Goal: Transaction & Acquisition: Purchase product/service

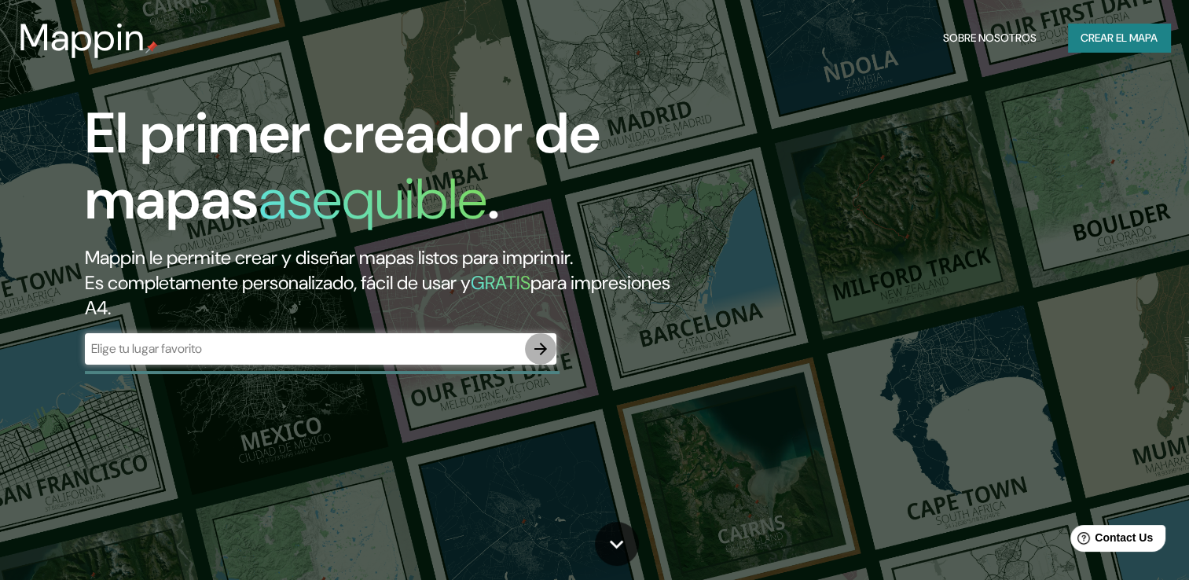
click at [547, 345] on icon "button" at bounding box center [540, 348] width 19 height 19
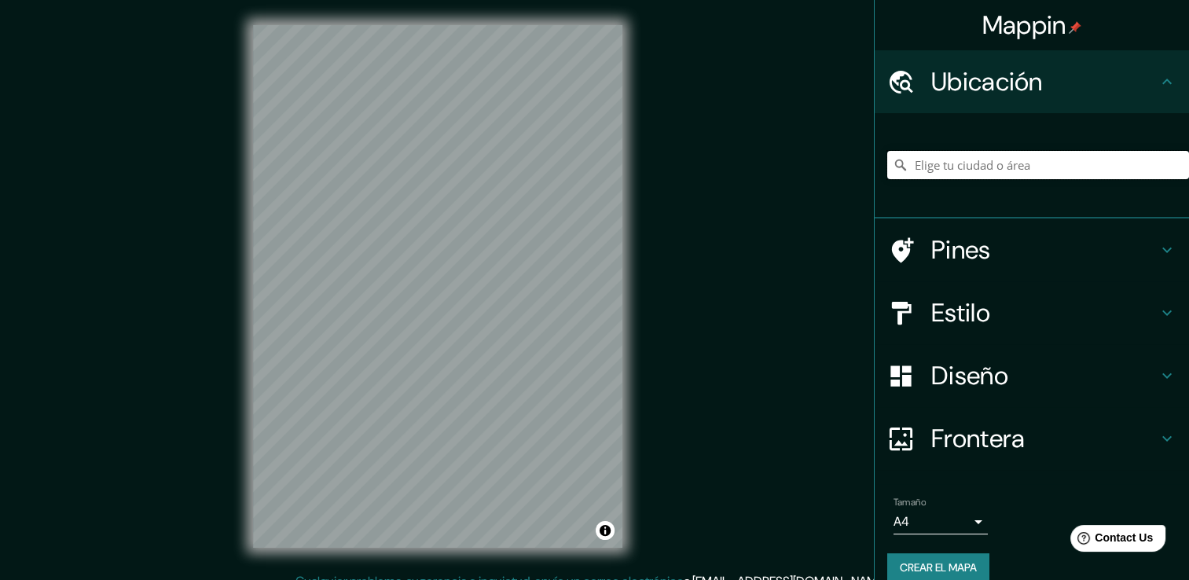
click at [1012, 176] on input "Elige tu ciudad o área" at bounding box center [1038, 165] width 302 height 28
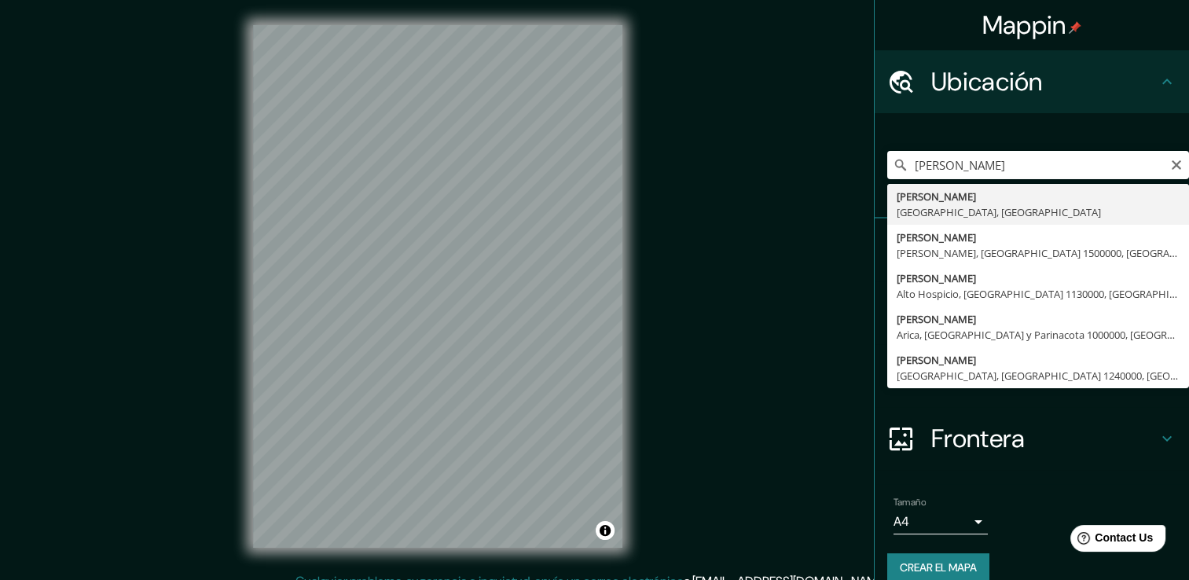
type input "[PERSON_NAME], [GEOGRAPHIC_DATA], [GEOGRAPHIC_DATA]"
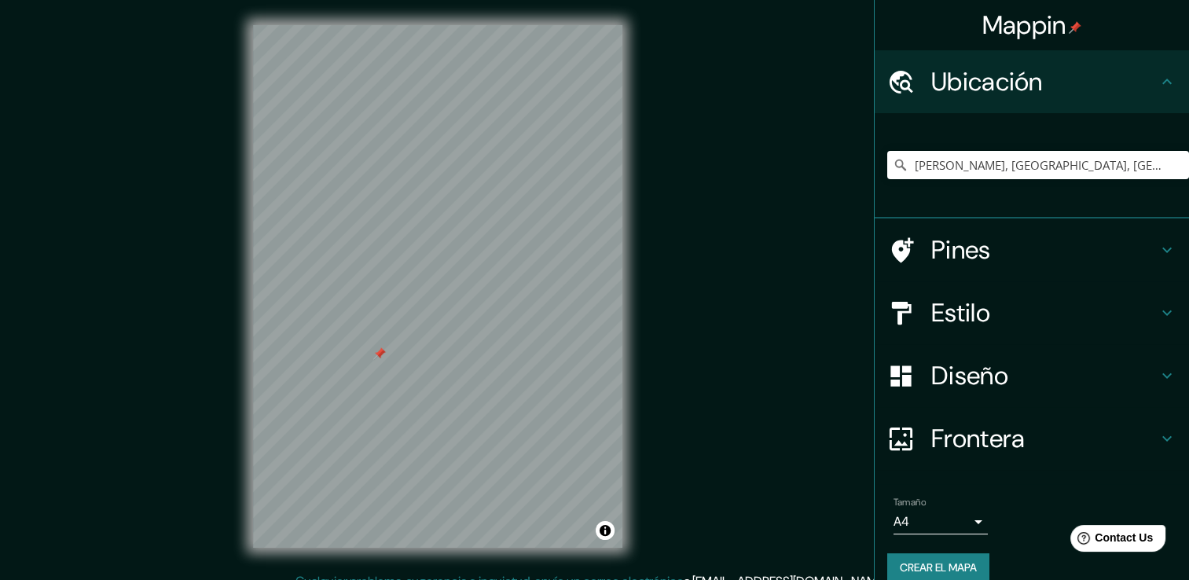
click at [1159, 248] on icon at bounding box center [1166, 249] width 19 height 19
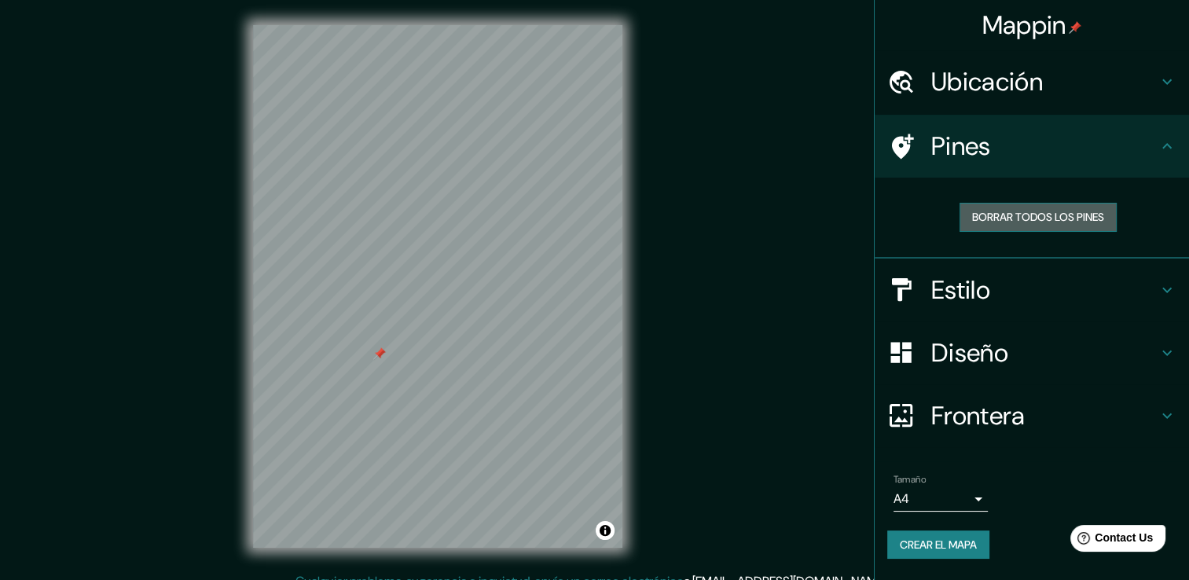
click at [1045, 223] on font "Borrar todos los pines" at bounding box center [1038, 217] width 132 height 20
click at [1165, 141] on icon at bounding box center [1166, 146] width 19 height 19
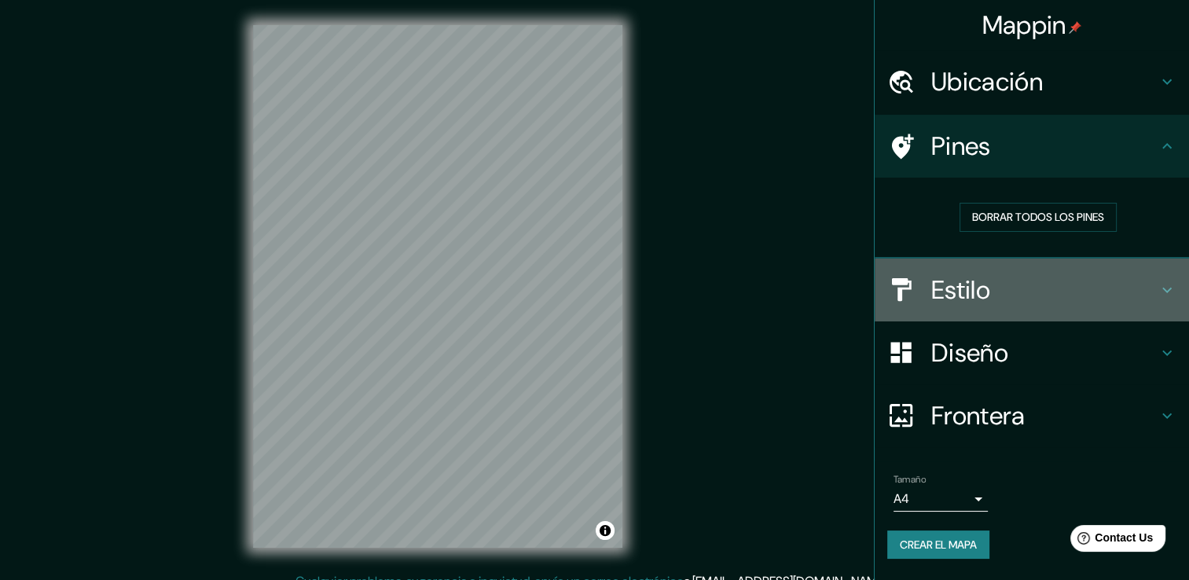
click at [1153, 281] on h4 "Estilo" at bounding box center [1044, 289] width 226 height 31
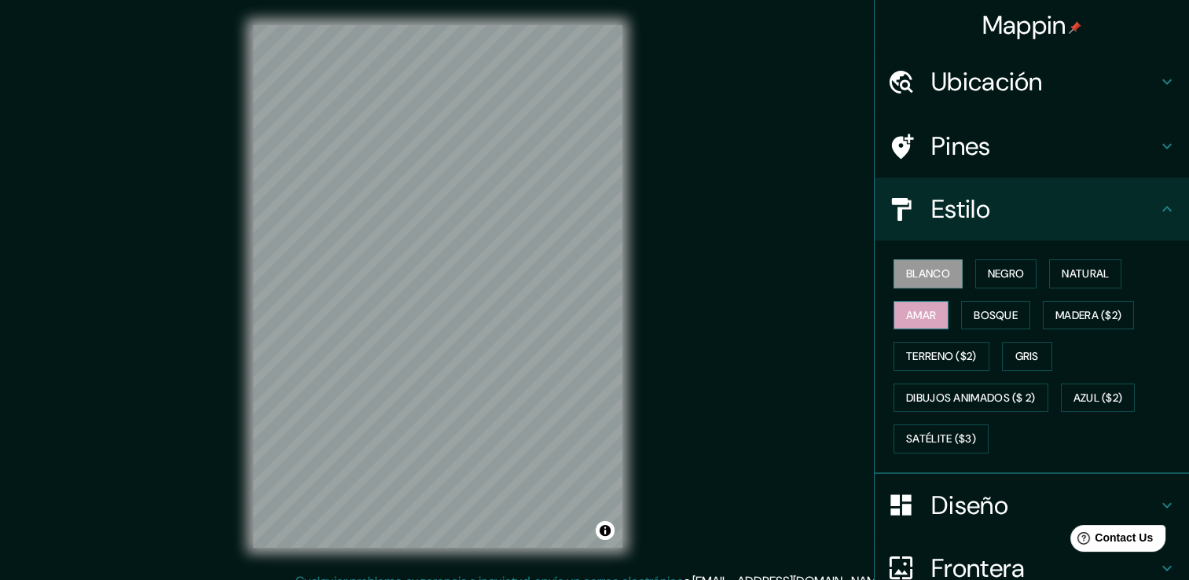
click at [906, 306] on font "Amar" at bounding box center [921, 316] width 30 height 20
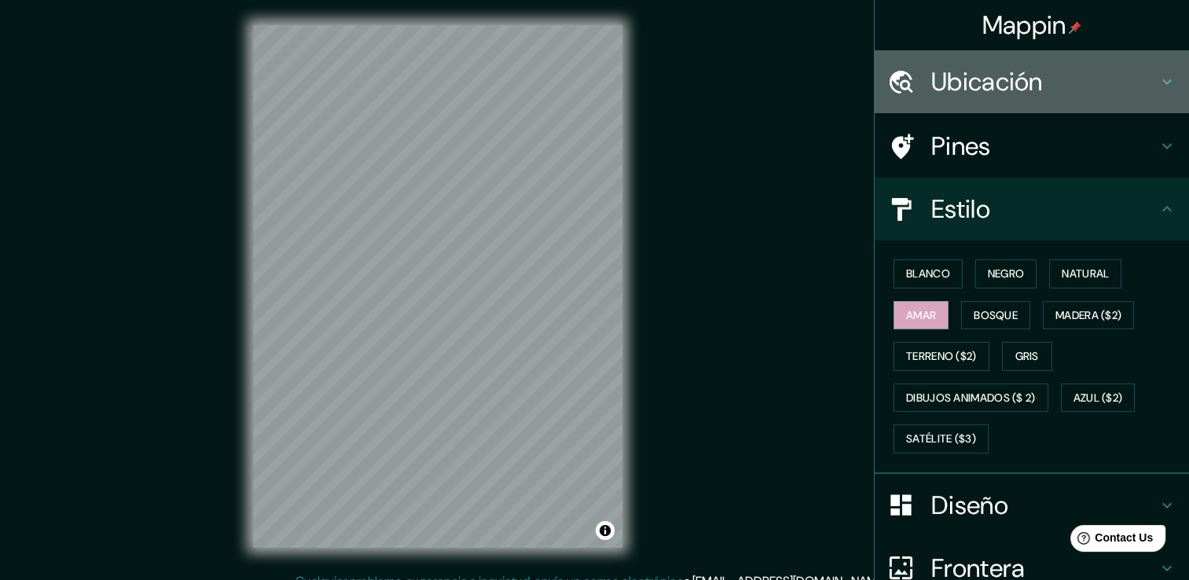
click at [1075, 93] on h4 "Ubicación" at bounding box center [1044, 81] width 226 height 31
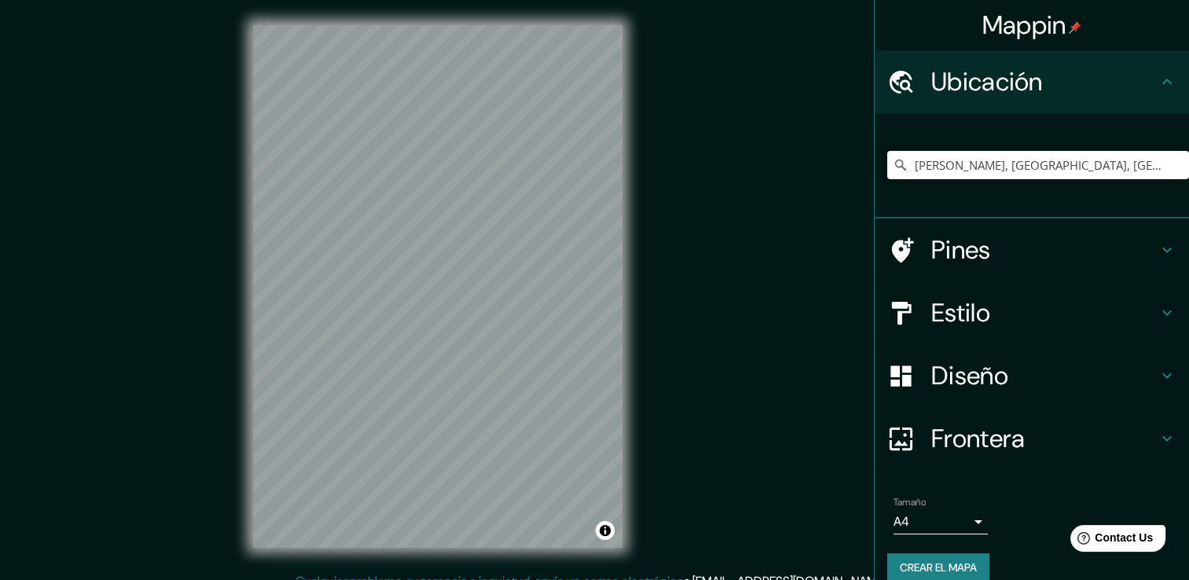
scroll to position [20, 0]
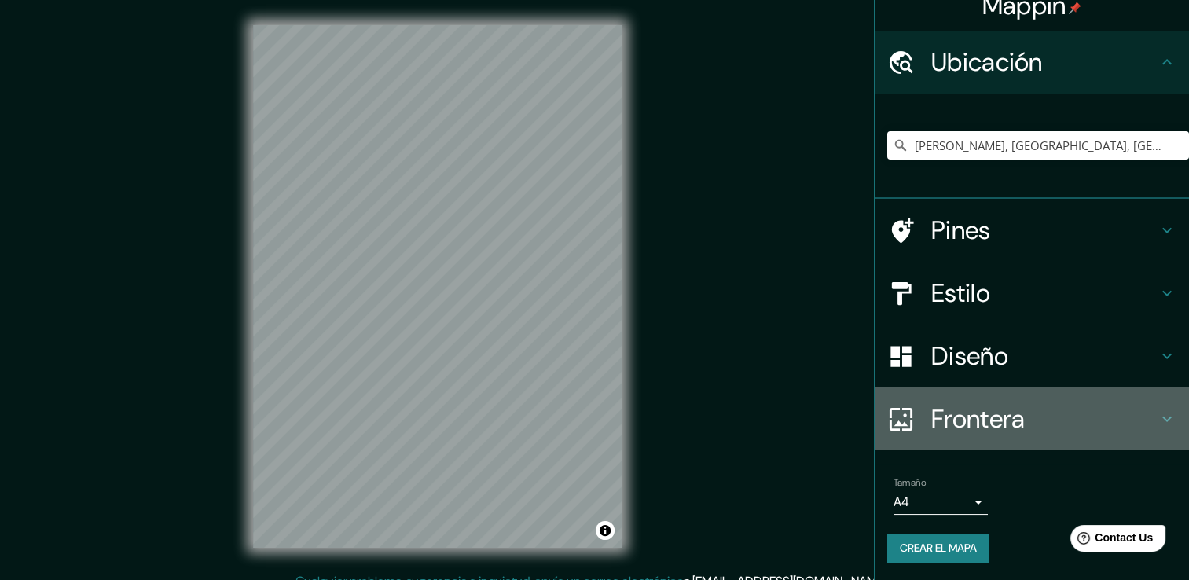
click at [1053, 416] on h4 "Frontera" at bounding box center [1044, 418] width 226 height 31
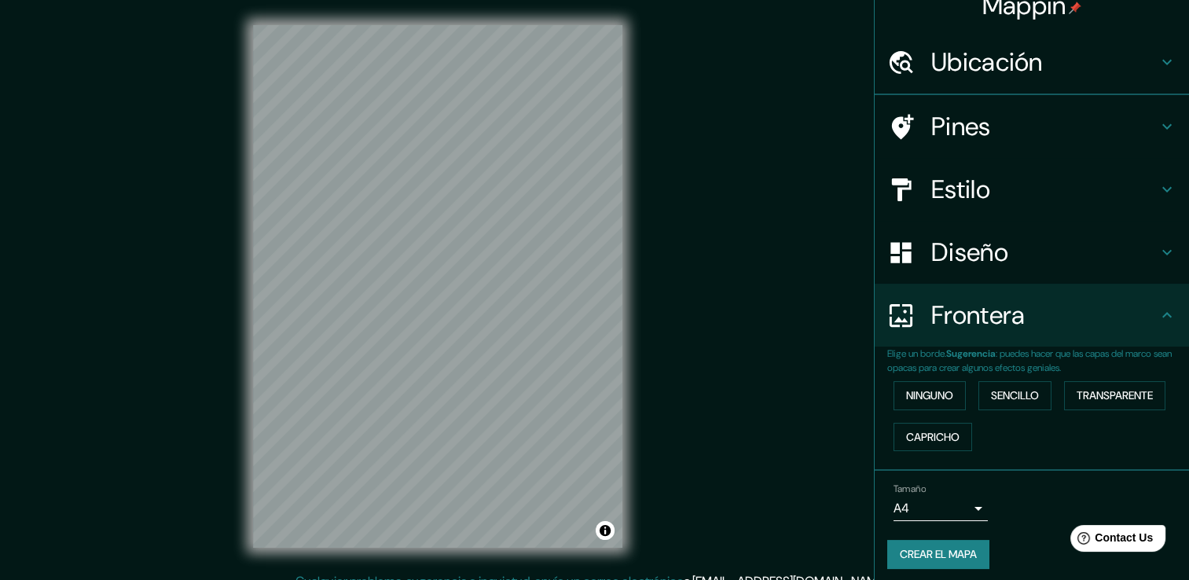
scroll to position [0, 0]
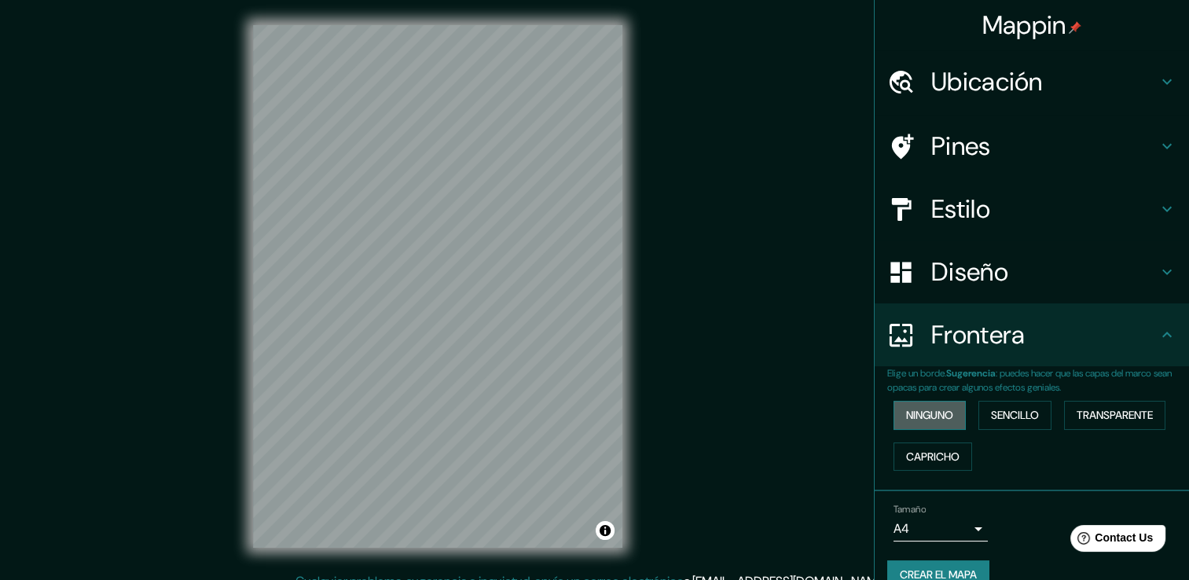
click at [926, 416] on font "Ninguno" at bounding box center [929, 415] width 47 height 20
click at [998, 422] on font "Sencillo" at bounding box center [1015, 415] width 48 height 20
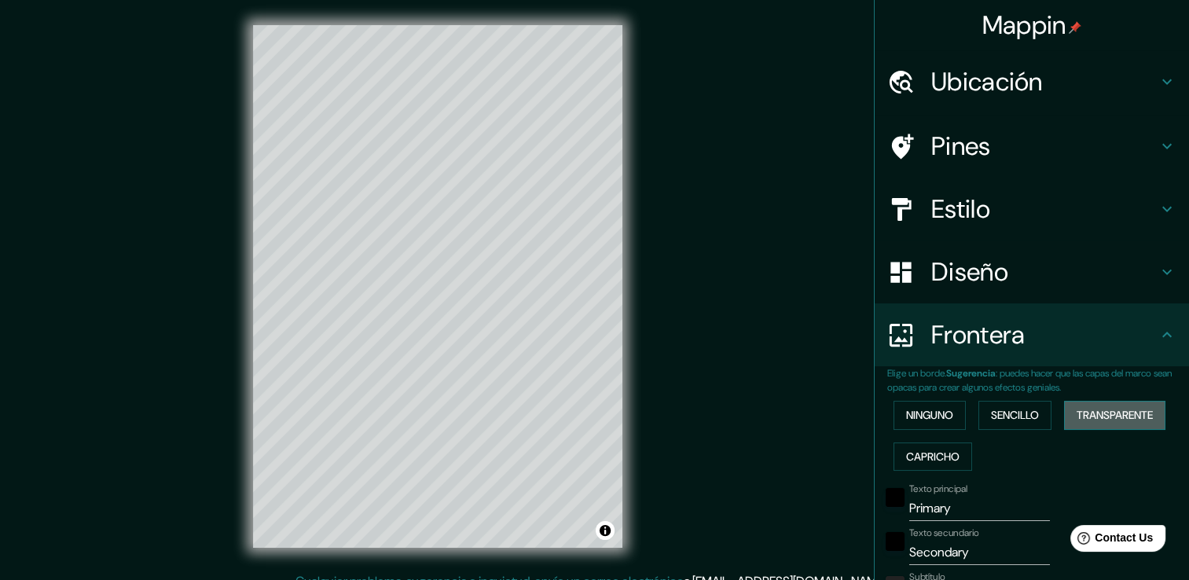
click at [1116, 422] on font "Transparente" at bounding box center [1114, 415] width 76 height 20
click at [944, 423] on button "Ninguno" at bounding box center [929, 415] width 72 height 29
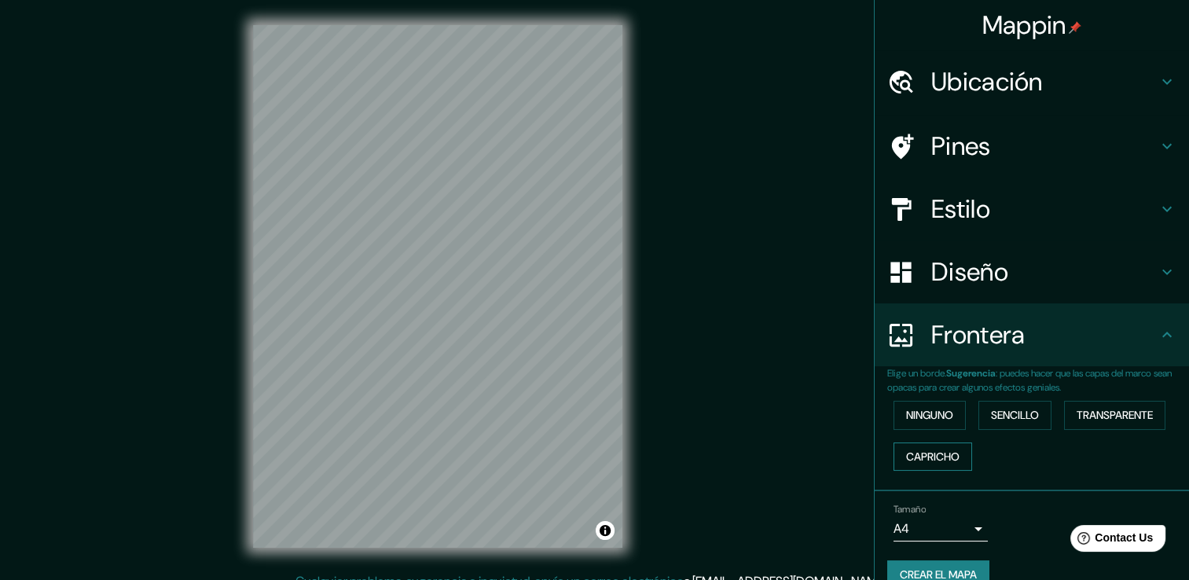
click at [910, 460] on font "Capricho" at bounding box center [932, 457] width 53 height 20
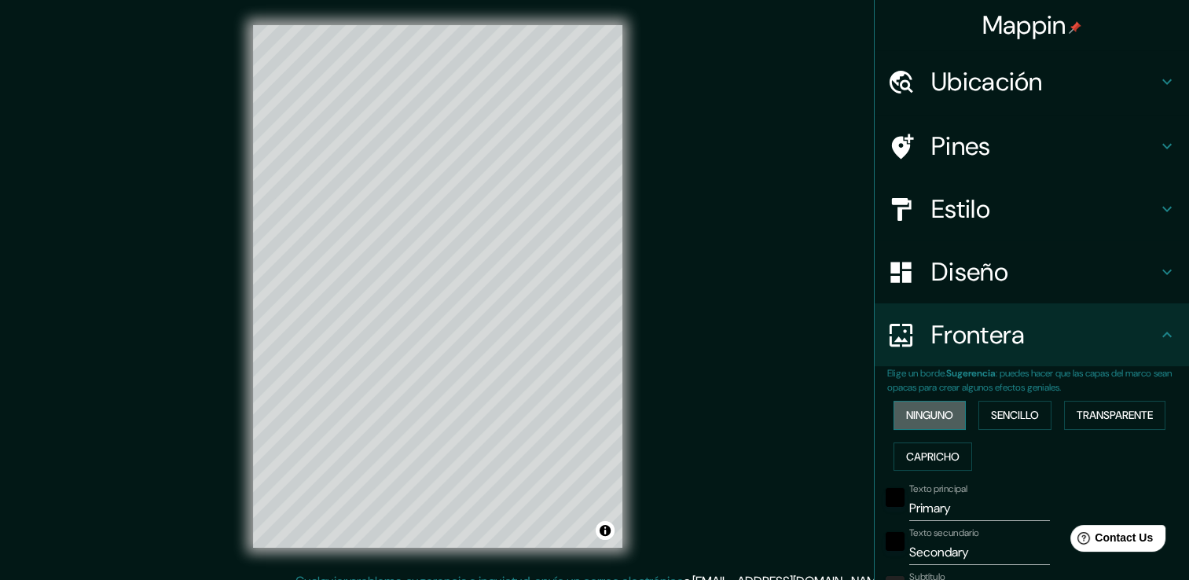
click at [906, 416] on font "Ninguno" at bounding box center [929, 415] width 47 height 20
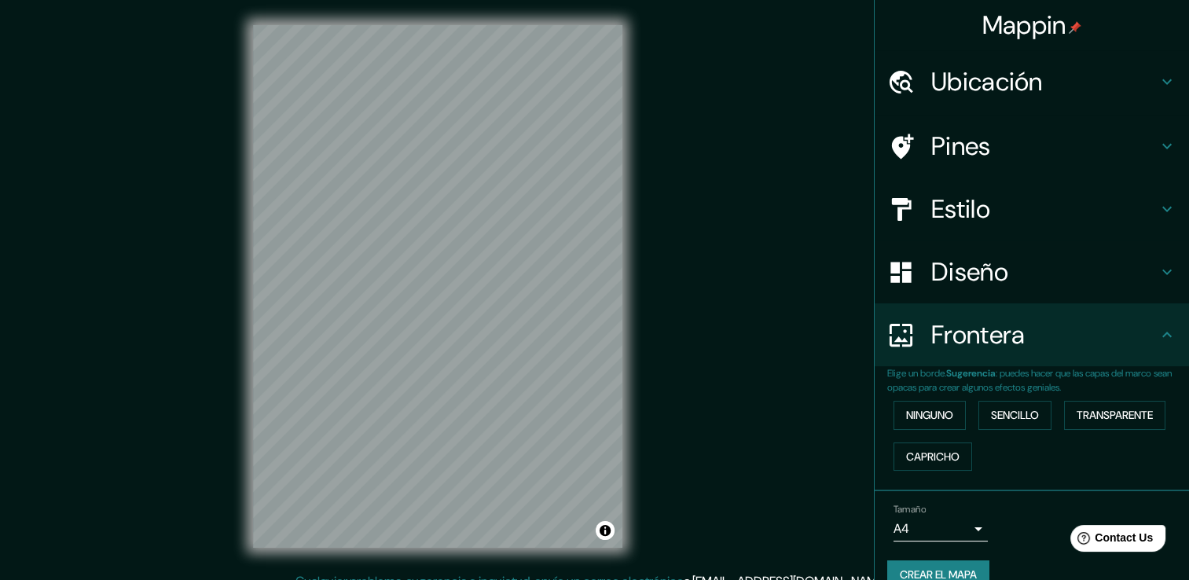
scroll to position [26, 0]
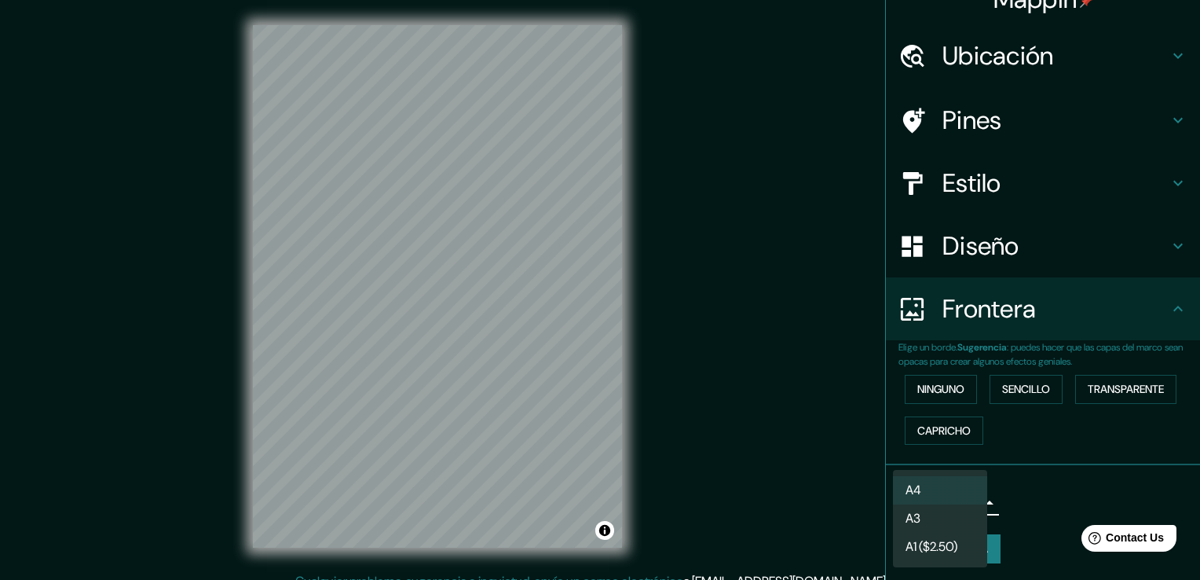
click at [947, 504] on body "Mappin [GEOGRAPHIC_DATA][PERSON_NAME], [GEOGRAPHIC_DATA], [GEOGRAPHIC_DATA] Pin…" at bounding box center [600, 290] width 1200 height 580
click at [1039, 233] on div at bounding box center [600, 290] width 1200 height 580
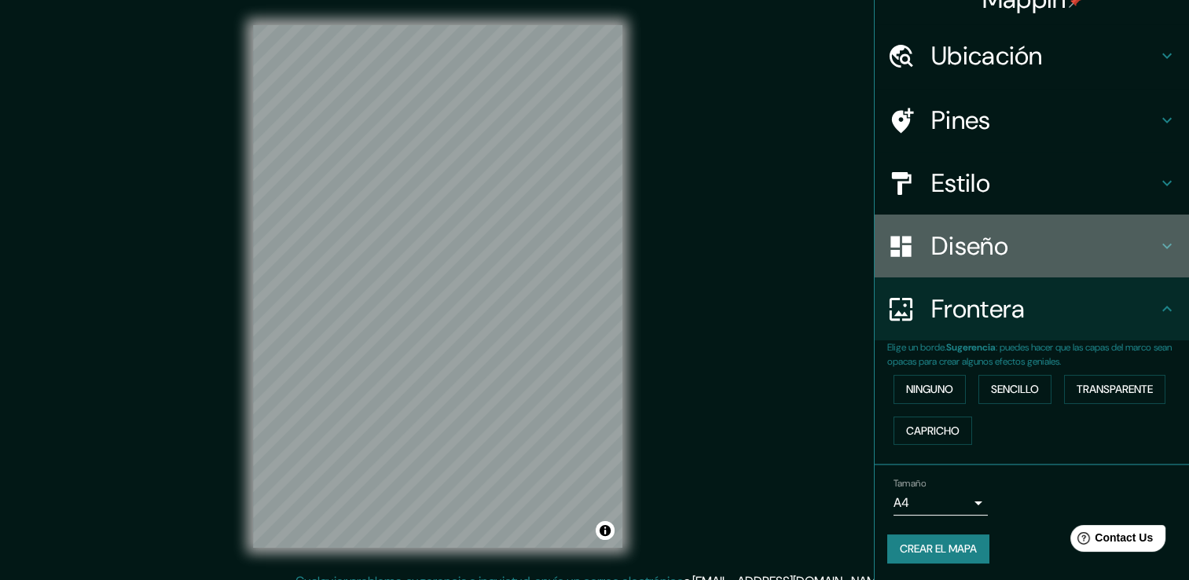
click at [1166, 240] on div "Diseño" at bounding box center [1031, 245] width 314 height 63
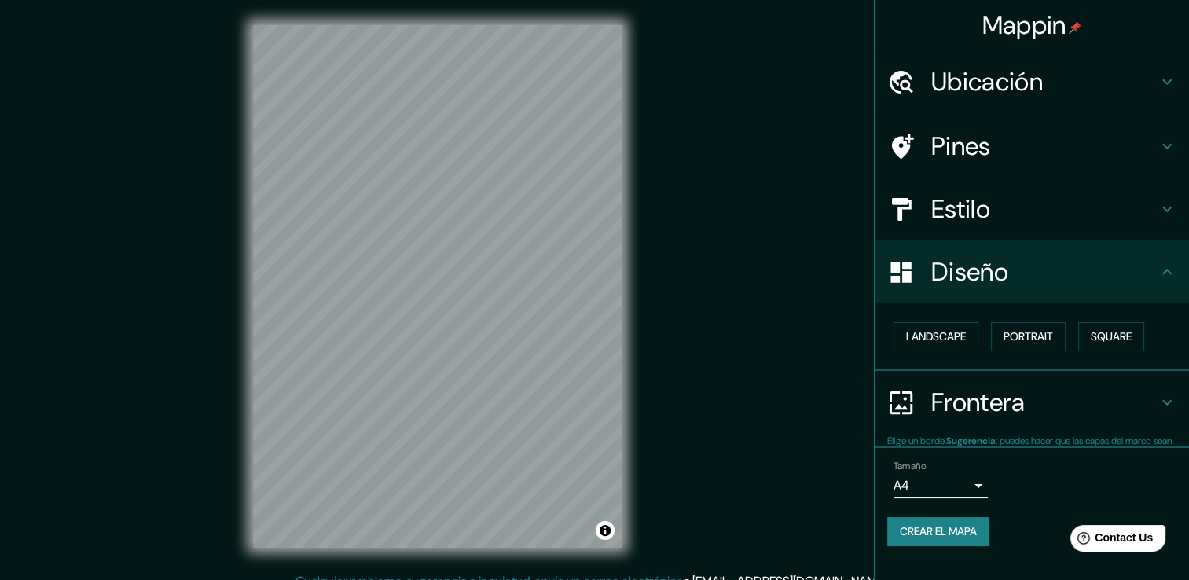
scroll to position [0, 0]
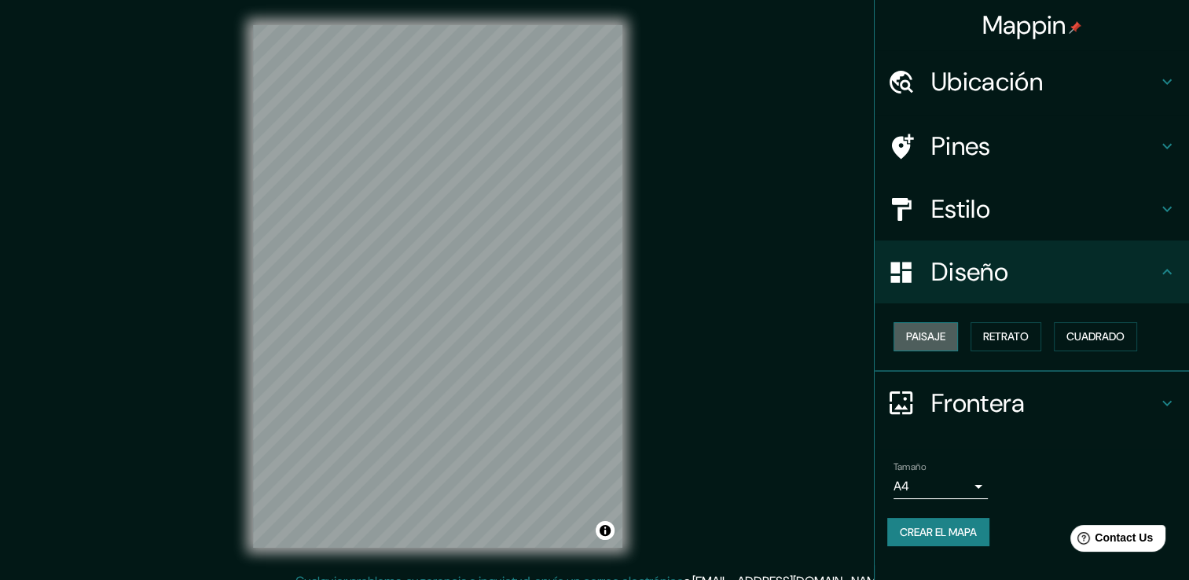
click at [947, 335] on button "Paisaje" at bounding box center [925, 336] width 64 height 29
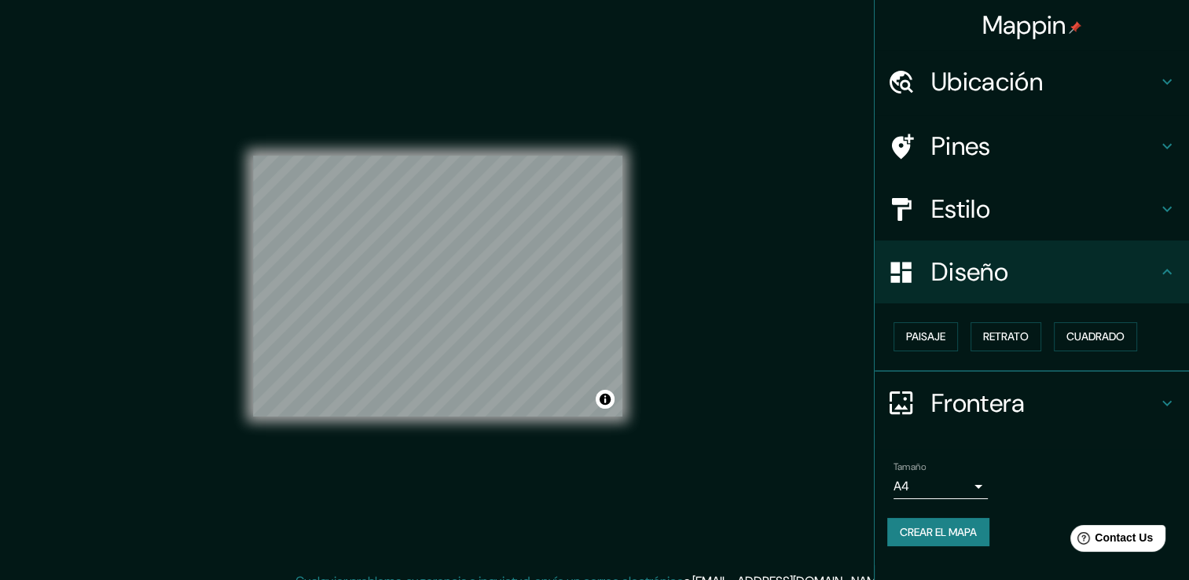
click at [669, 313] on div "Mappin [GEOGRAPHIC_DATA][PERSON_NAME], [GEOGRAPHIC_DATA], [GEOGRAPHIC_DATA] Pin…" at bounding box center [594, 298] width 1189 height 597
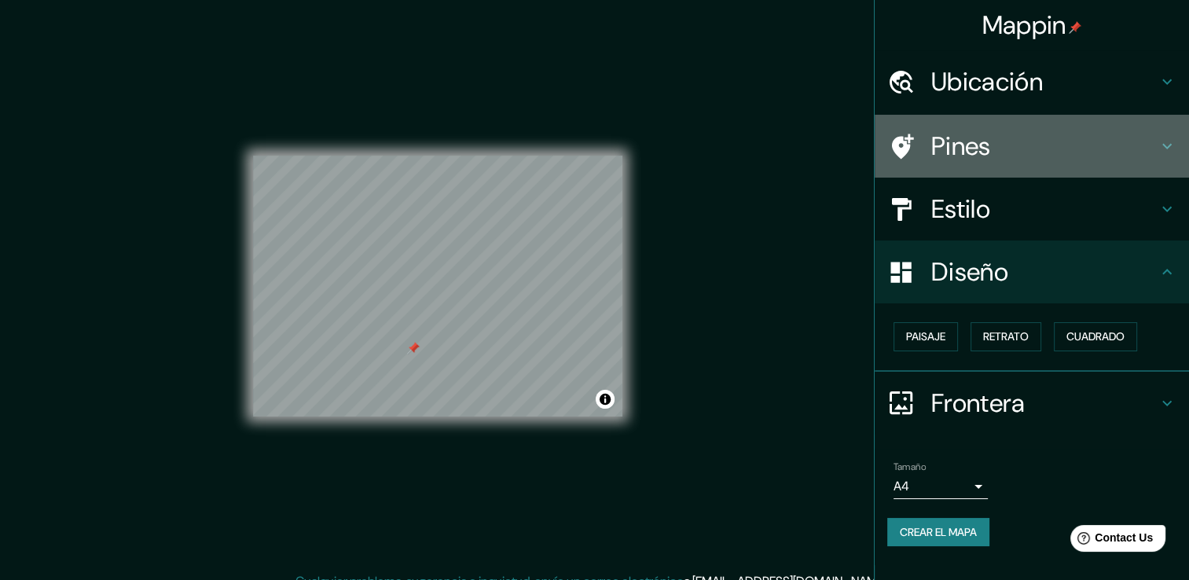
click at [1072, 135] on h4 "Pines" at bounding box center [1044, 145] width 226 height 31
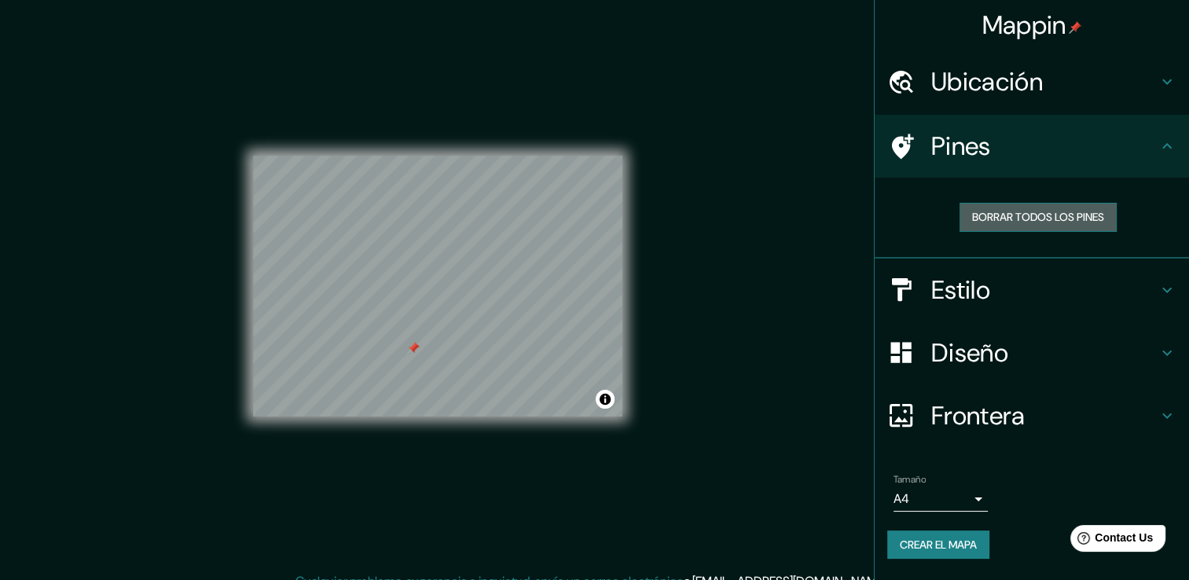
click at [1058, 222] on font "Borrar todos los pines" at bounding box center [1038, 217] width 132 height 20
